Goal: Information Seeking & Learning: Learn about a topic

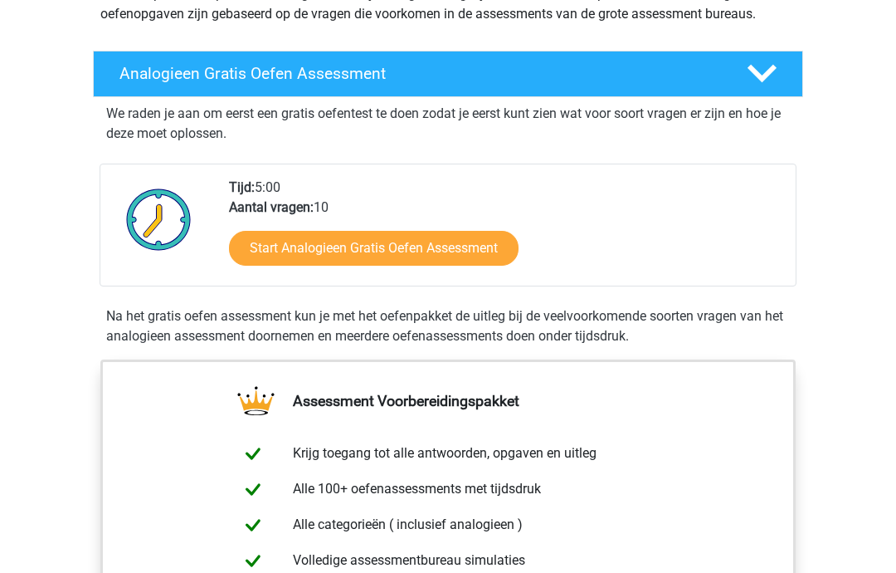
scroll to position [237, 0]
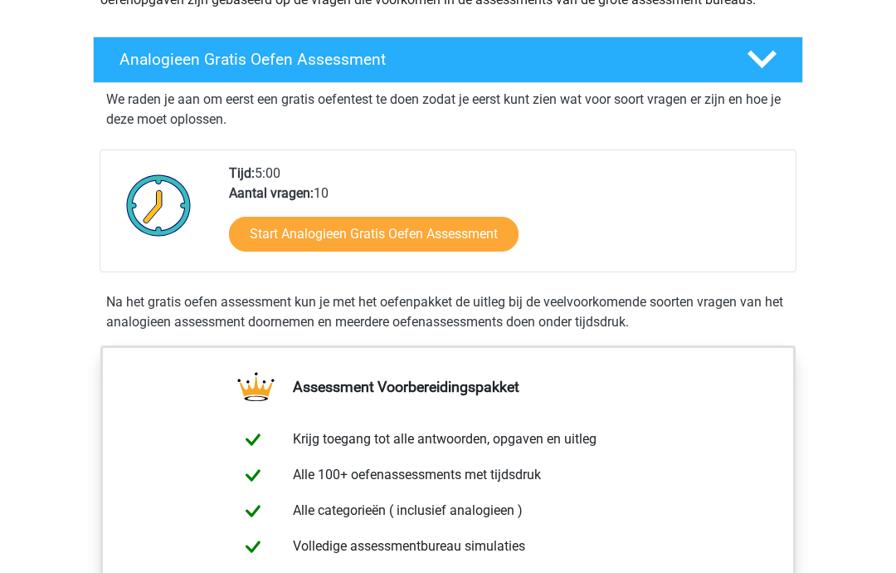
click at [327, 241] on link "Start Analogieen Gratis Oefen Assessment" at bounding box center [374, 234] width 290 height 35
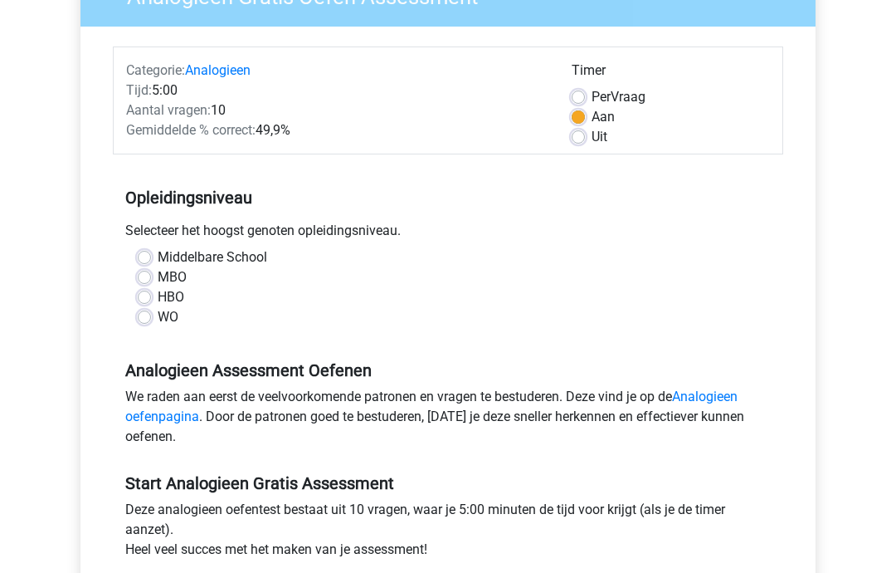
scroll to position [171, 0]
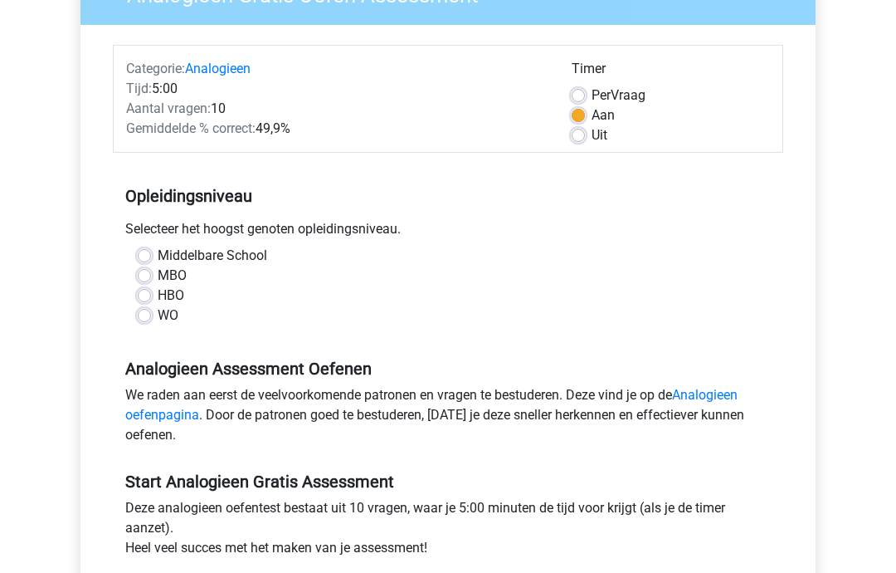
click at [158, 294] on label "HBO" at bounding box center [171, 295] width 27 height 20
click at [138, 294] on input "HBO" at bounding box center [144, 293] width 13 height 17
radio input "true"
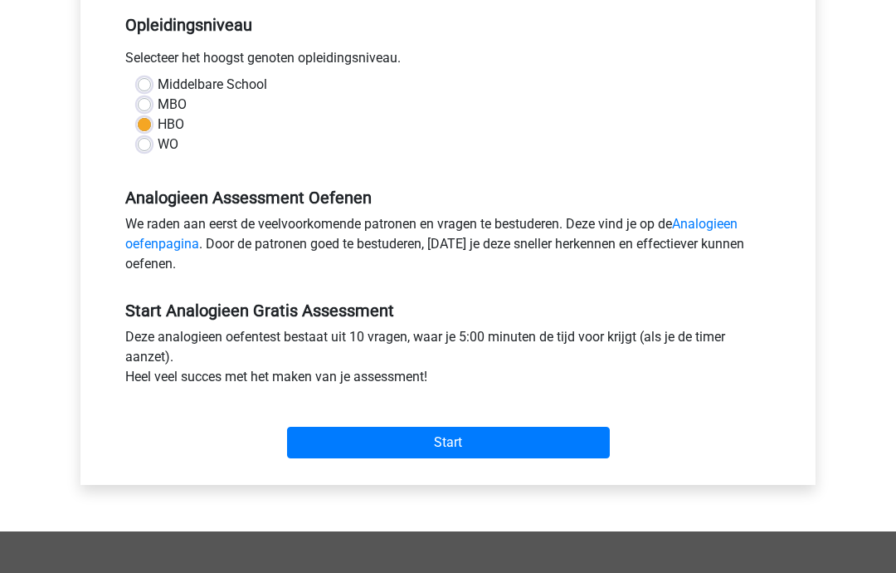
scroll to position [342, 0]
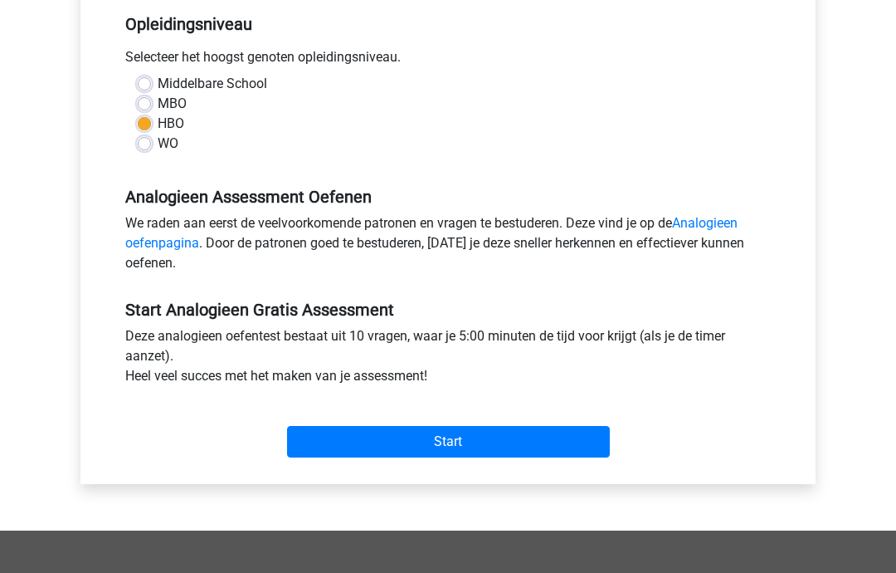
click at [150, 244] on link "Analogieen oefenpagina" at bounding box center [431, 234] width 612 height 36
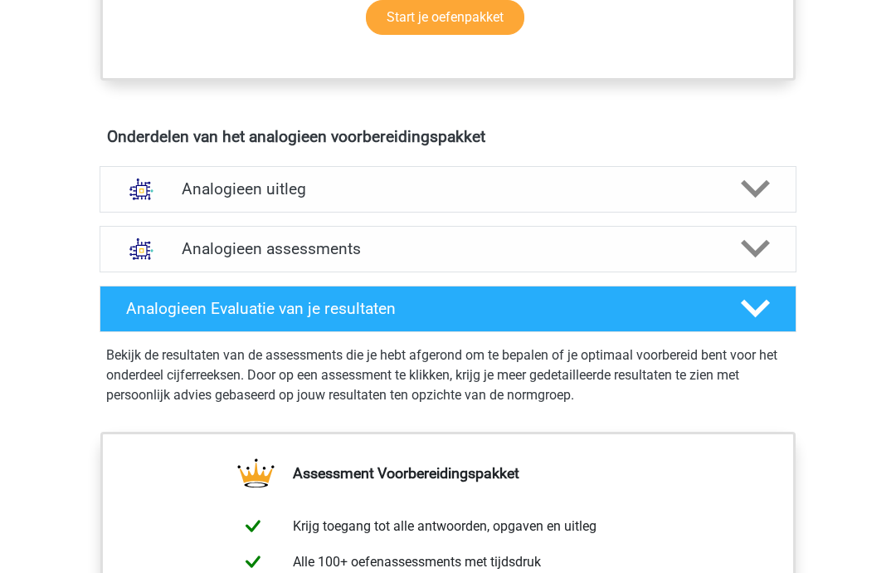
scroll to position [846, 0]
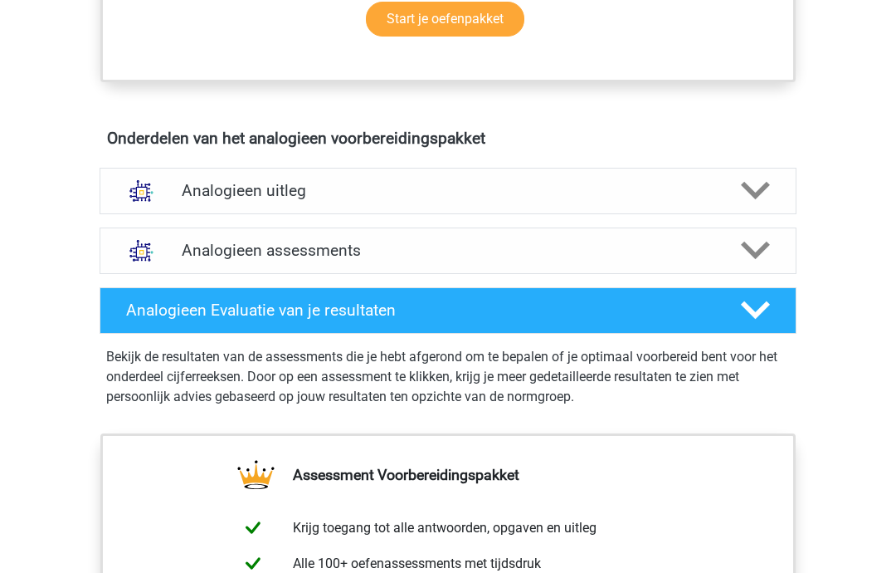
click at [750, 193] on polygon at bounding box center [755, 191] width 29 height 18
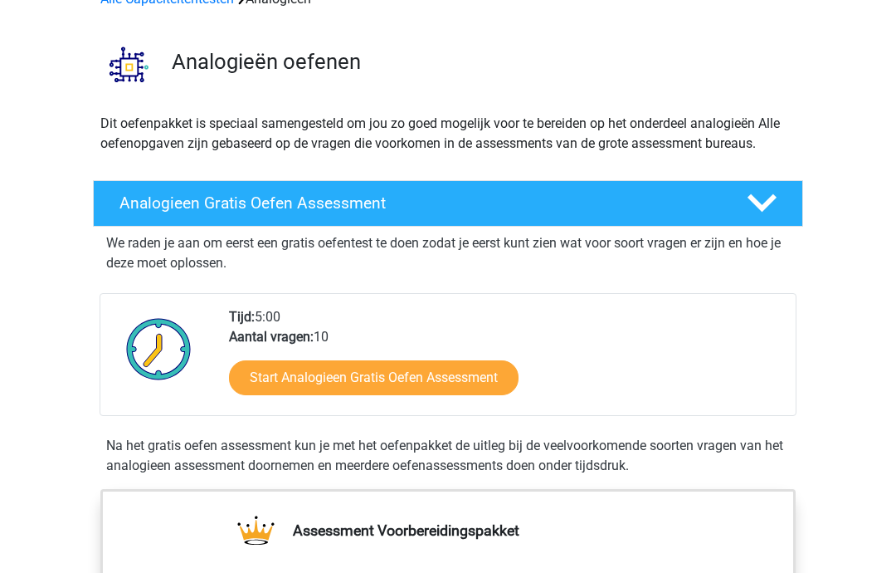
scroll to position [92, 0]
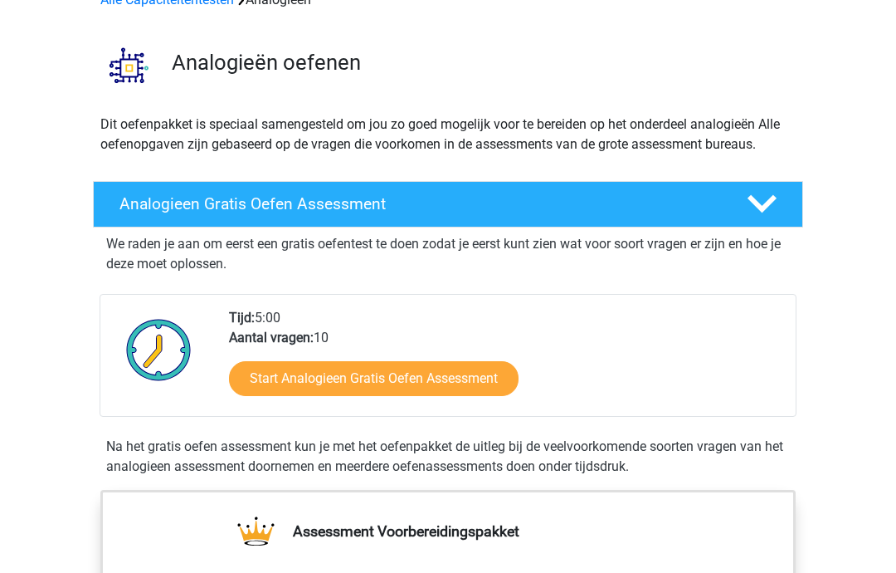
click at [277, 386] on link "Start Analogieen Gratis Oefen Assessment" at bounding box center [374, 379] width 290 height 35
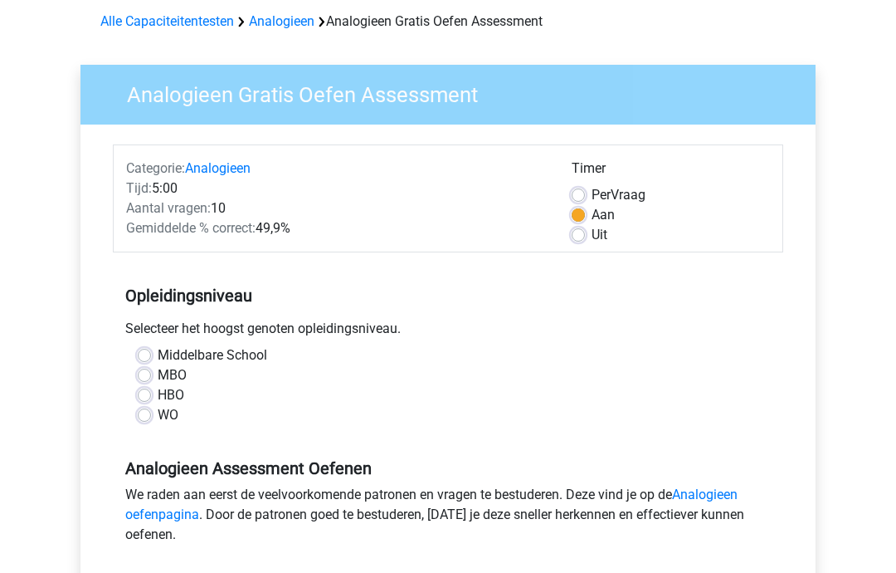
scroll to position [71, 0]
click at [158, 400] on label "HBO" at bounding box center [171, 395] width 27 height 20
click at [139, 400] on input "HBO" at bounding box center [144, 393] width 13 height 17
radio input "true"
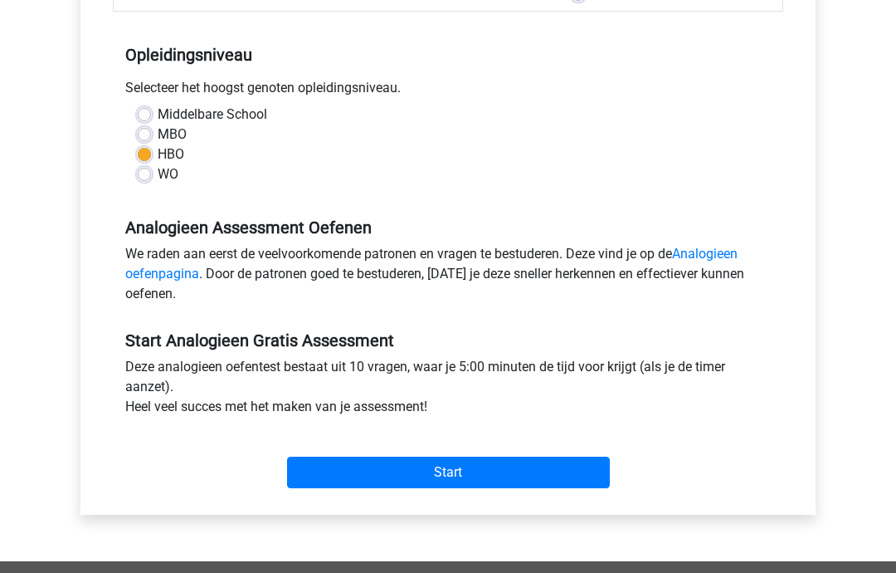
scroll to position [312, 0]
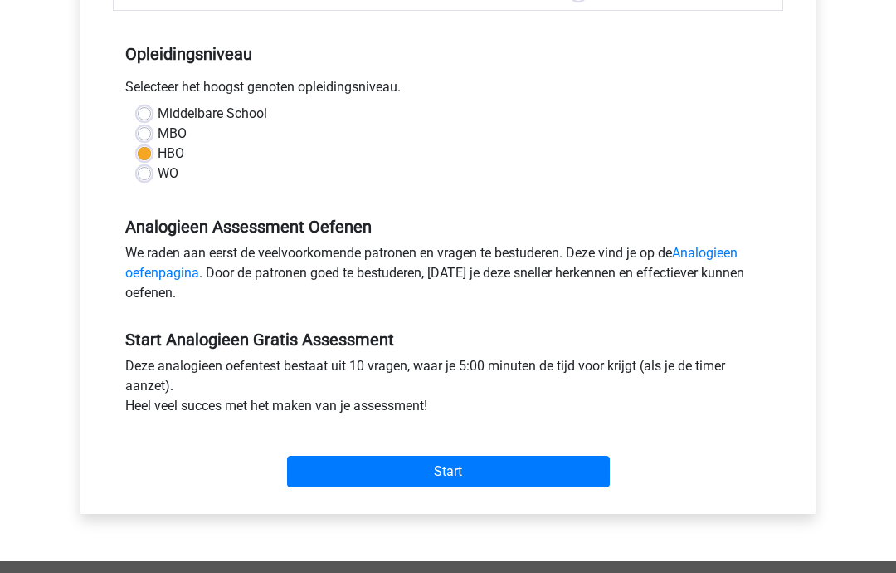
click at [338, 475] on input "Start" at bounding box center [448, 472] width 323 height 32
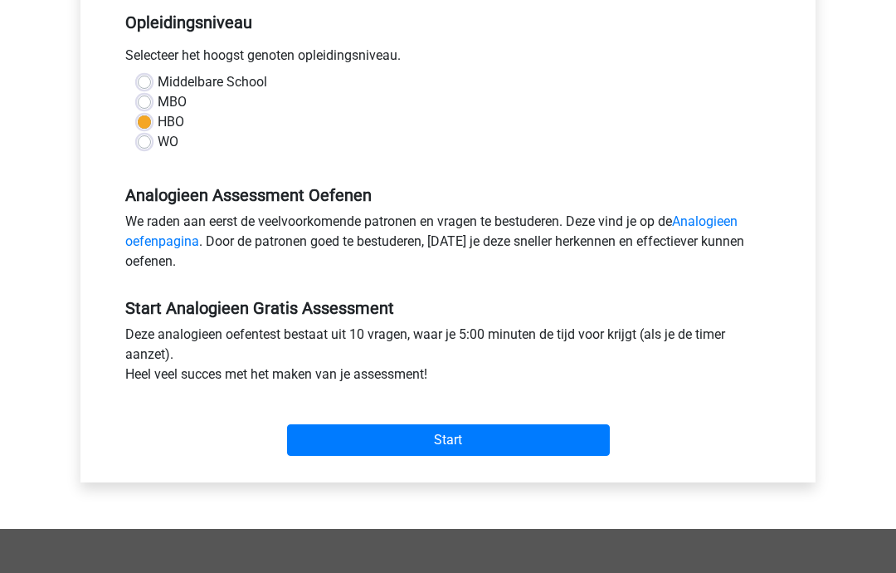
scroll to position [346, 0]
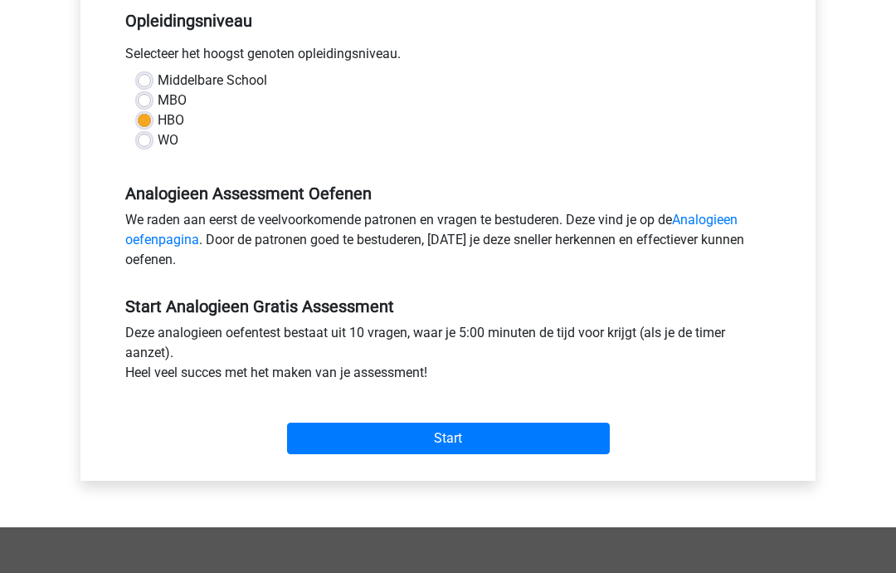
click at [145, 244] on link "Analogieen oefenpagina" at bounding box center [431, 230] width 612 height 36
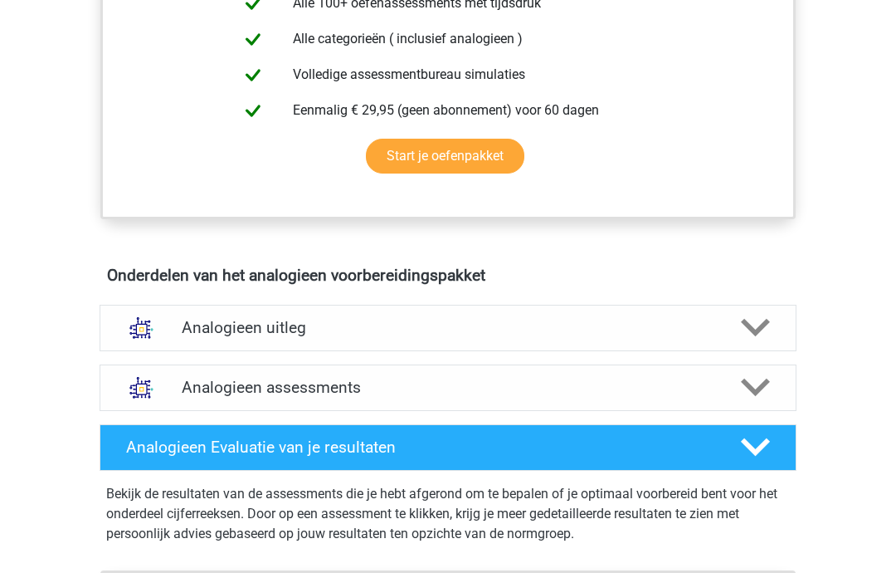
scroll to position [709, 0]
click at [749, 328] on polygon at bounding box center [755, 328] width 29 height 18
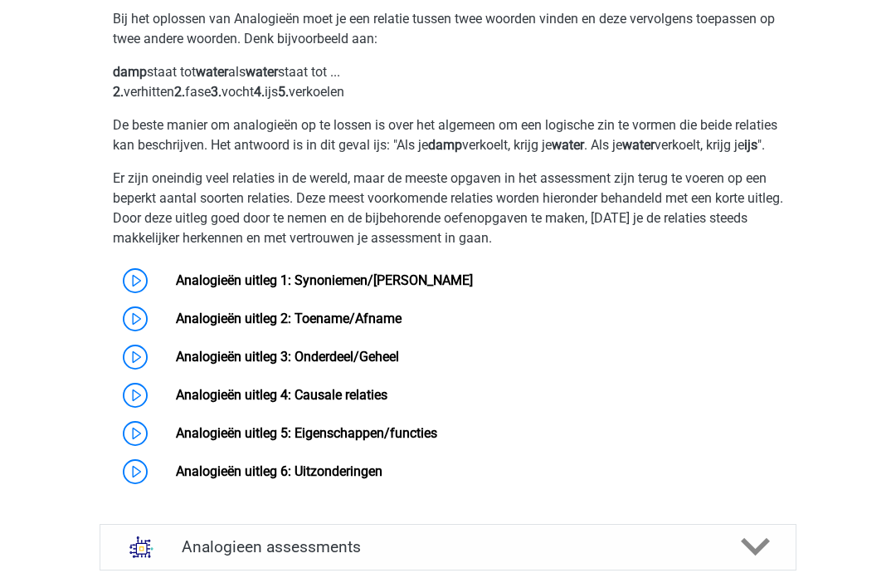
scroll to position [1064, 0]
click at [176, 288] on link "Analogieën uitleg 1: Synoniemen/[PERSON_NAME]" at bounding box center [324, 280] width 297 height 16
